Goal: Information Seeking & Learning: Learn about a topic

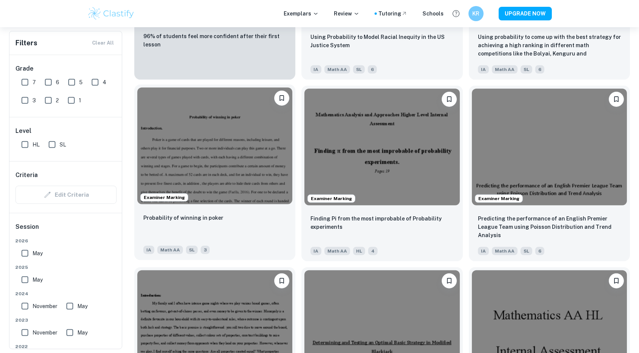
scroll to position [729, 0]
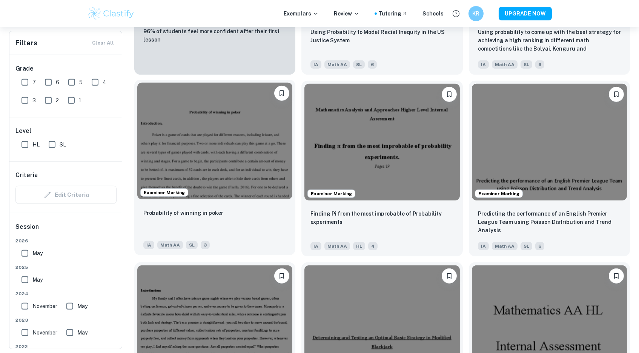
click at [201, 146] on img at bounding box center [214, 141] width 155 height 116
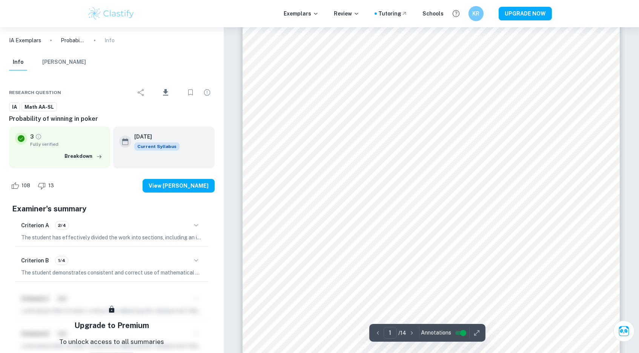
scroll to position [75, 0]
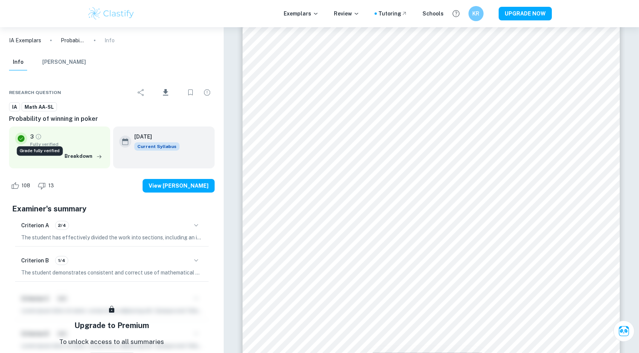
click at [39, 138] on icon "Grade fully verified" at bounding box center [38, 136] width 7 height 7
click at [196, 224] on icon "button" at bounding box center [196, 225] width 9 height 9
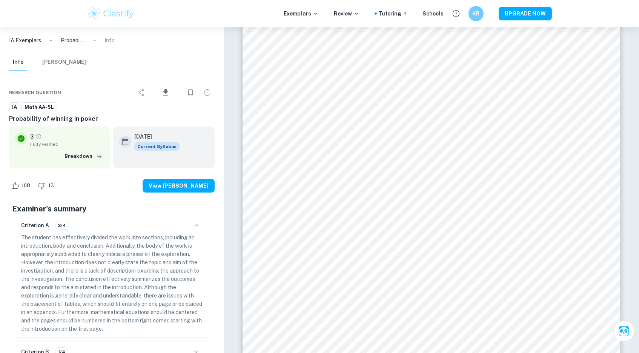
click at [196, 224] on icon "button" at bounding box center [196, 225] width 4 height 2
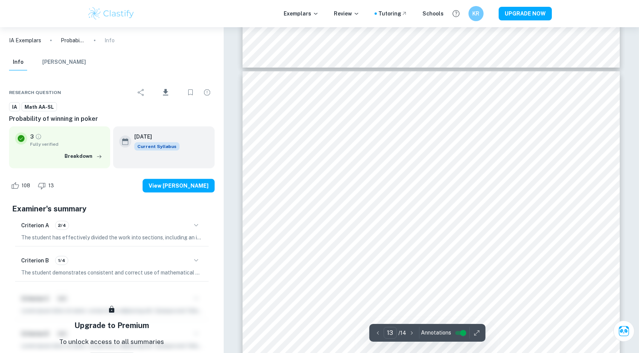
scroll to position [6047, 0]
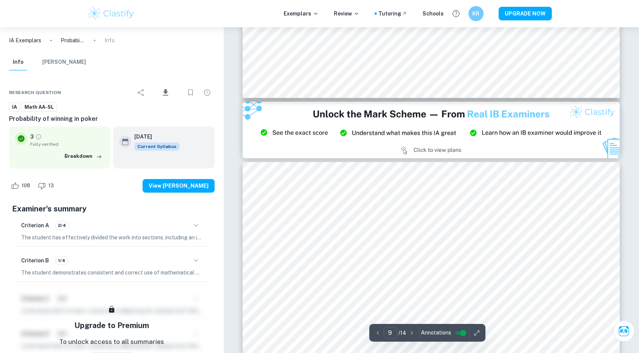
type input "8"
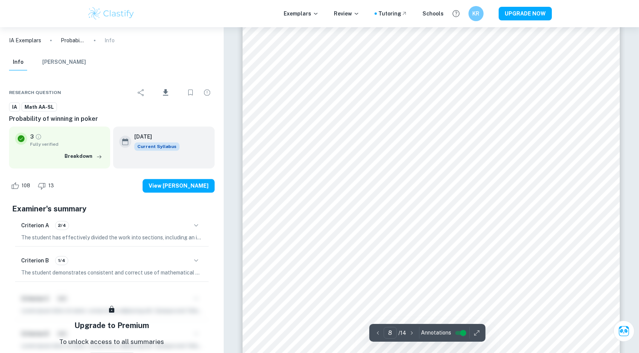
scroll to position [3560, 0]
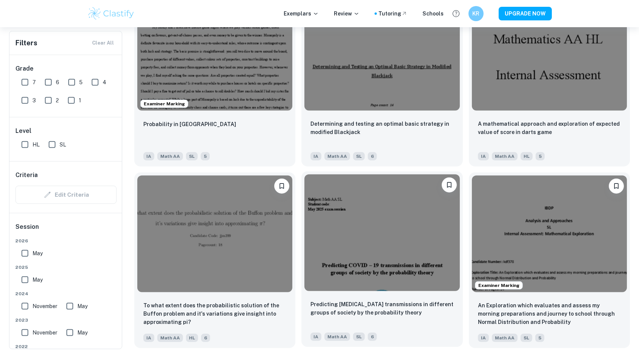
scroll to position [1001, 0]
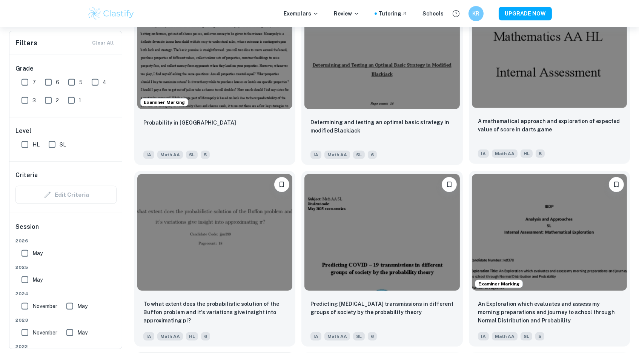
click at [502, 75] on img at bounding box center [549, 50] width 155 height 116
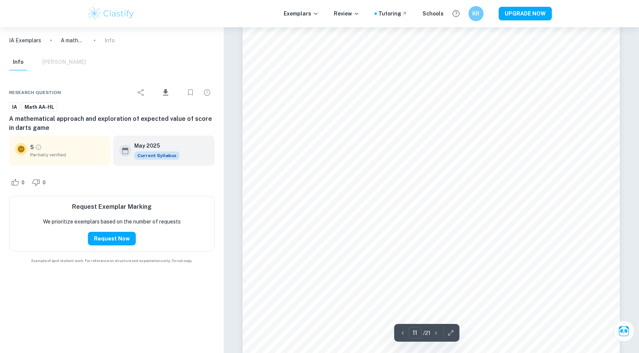
scroll to position [5666, 0]
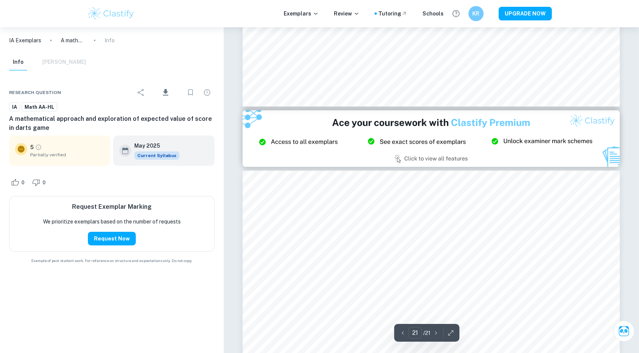
type input "20"
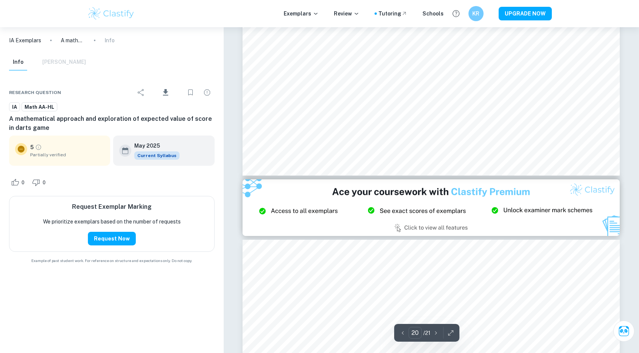
scroll to position [10808, 0]
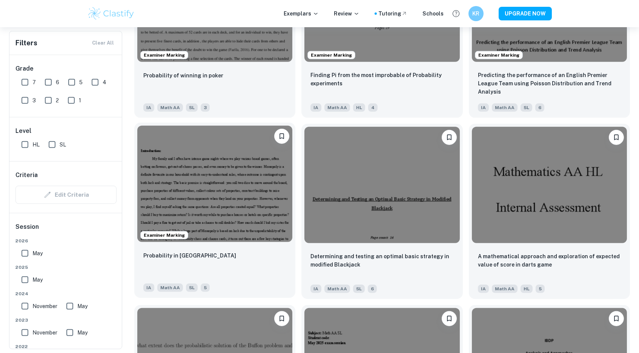
scroll to position [868, 0]
click at [222, 187] on img at bounding box center [214, 183] width 155 height 116
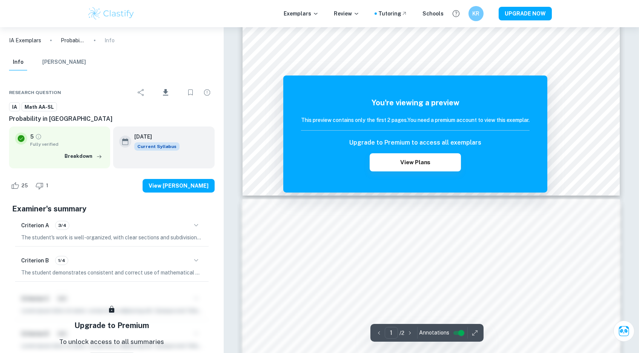
scroll to position [29, 0]
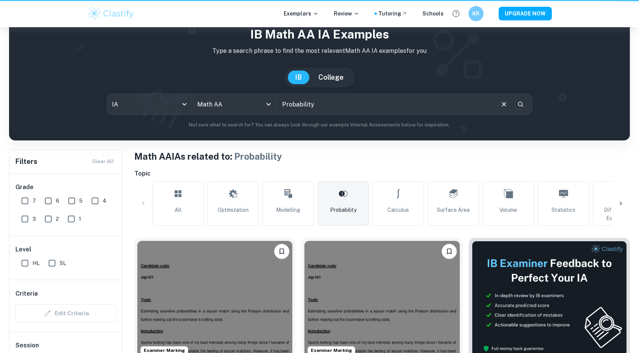
scroll to position [868, 0]
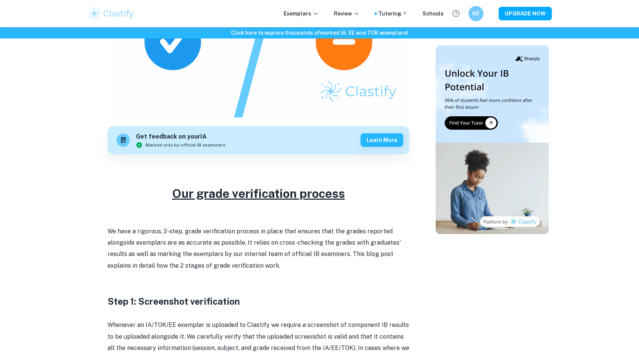
scroll to position [167, 0]
